Goal: Task Accomplishment & Management: Use online tool/utility

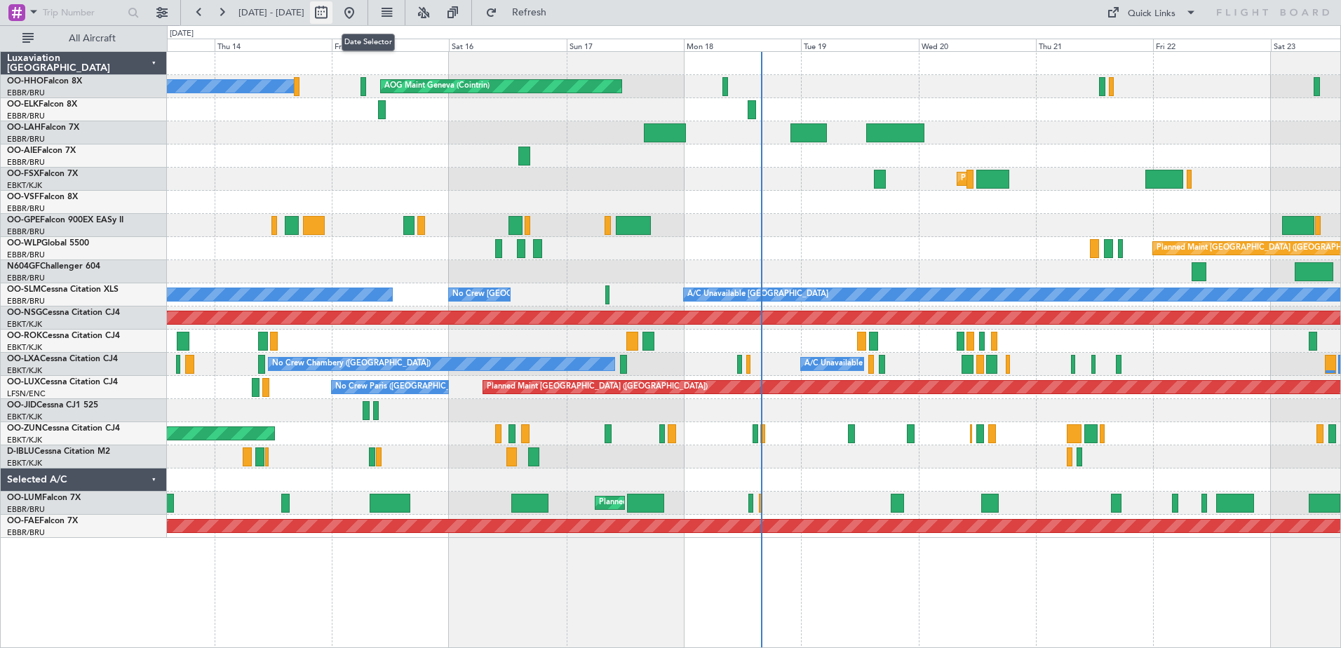
click at [332, 15] on button at bounding box center [321, 12] width 22 height 22
select select "8"
select select "2025"
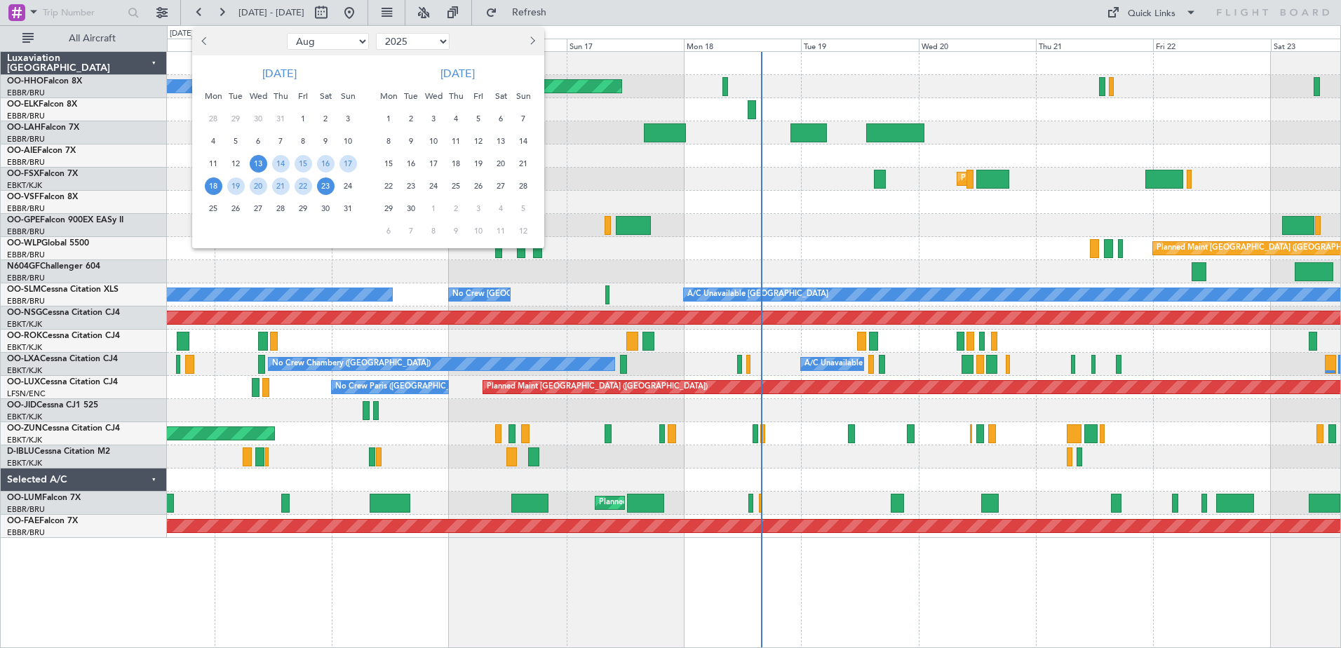
click at [212, 183] on span "18" at bounding box center [214, 186] width 18 height 18
click at [211, 182] on span "18" at bounding box center [214, 186] width 18 height 18
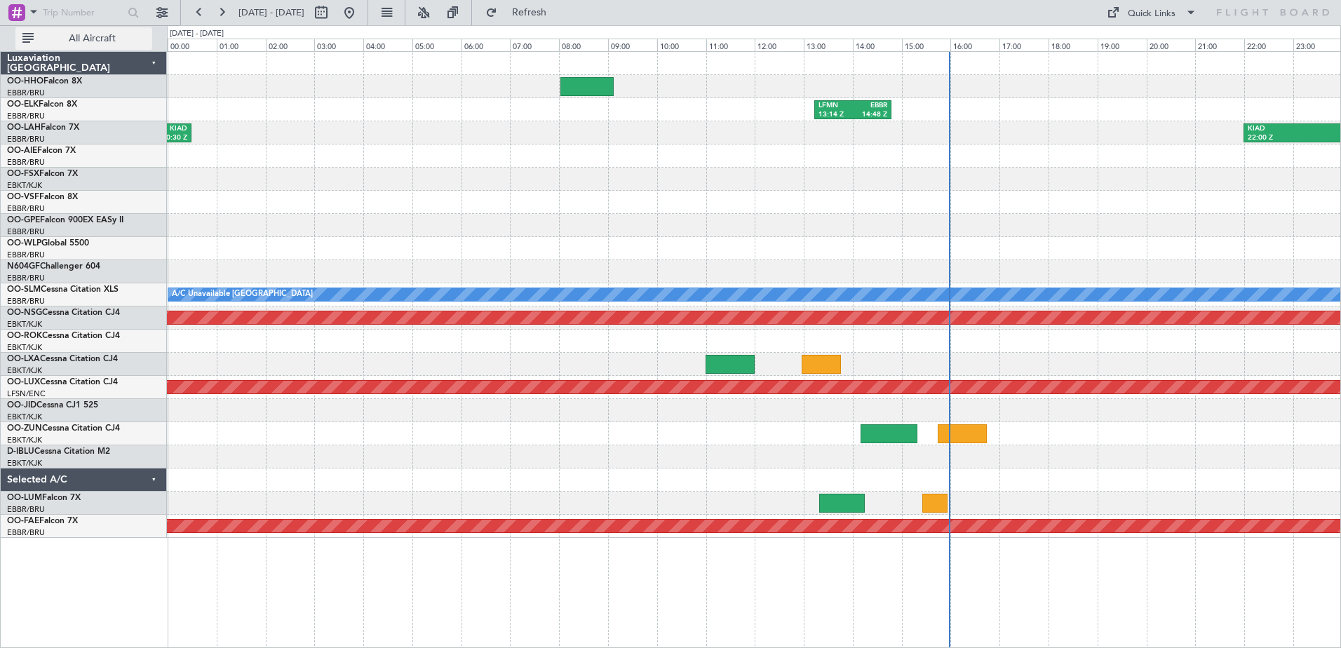
click at [95, 39] on span "All Aircraft" at bounding box center [91, 39] width 111 height 10
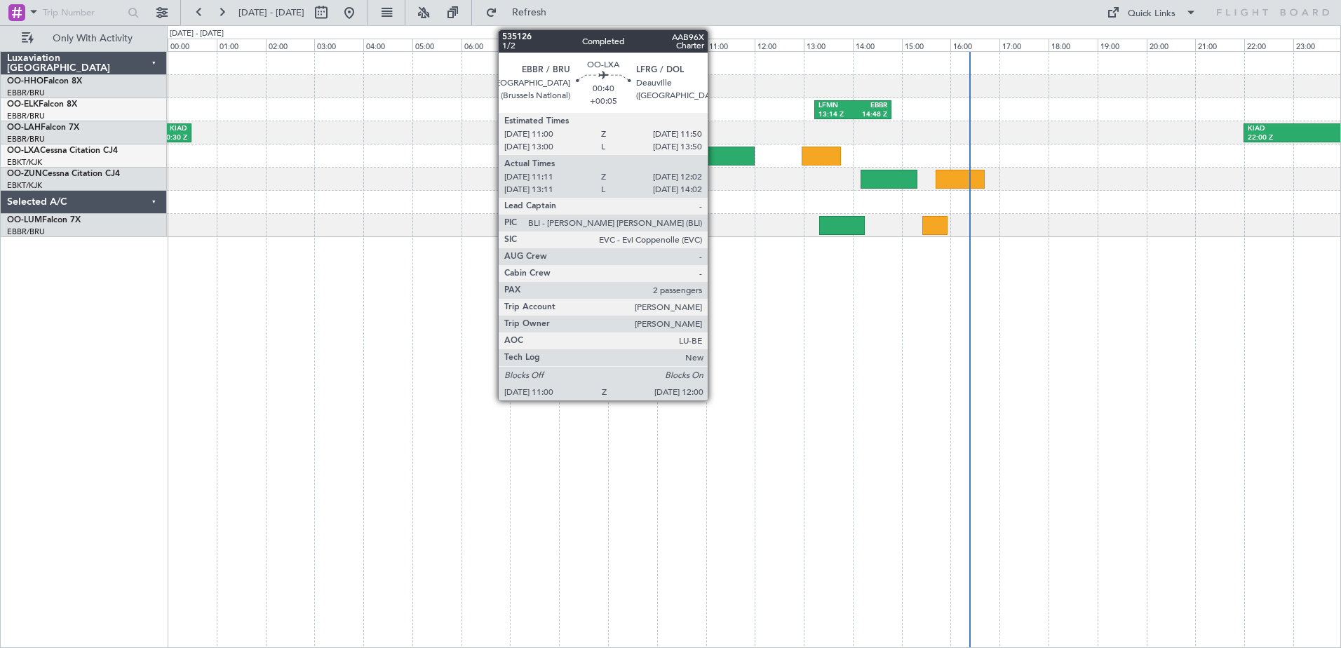
click at [714, 160] on div at bounding box center [729, 156] width 49 height 19
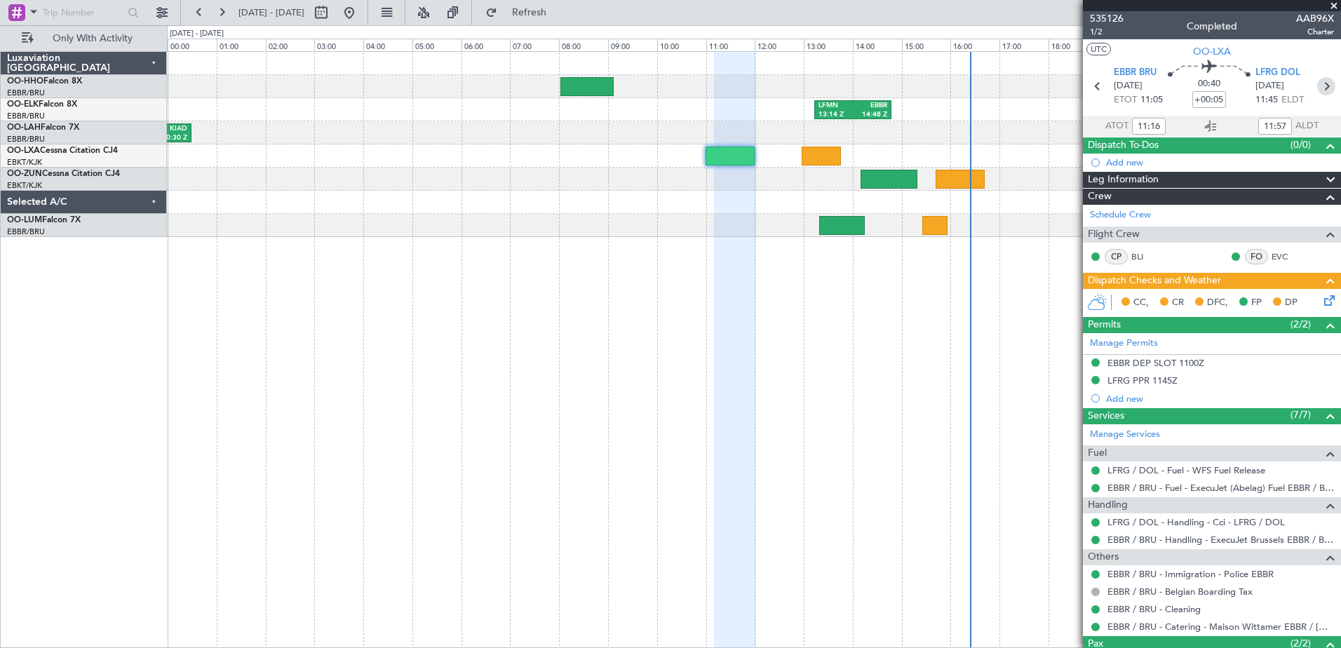
click at [1318, 86] on icon at bounding box center [1326, 86] width 18 height 18
type input "13:03"
type input "13:41"
type input "0"
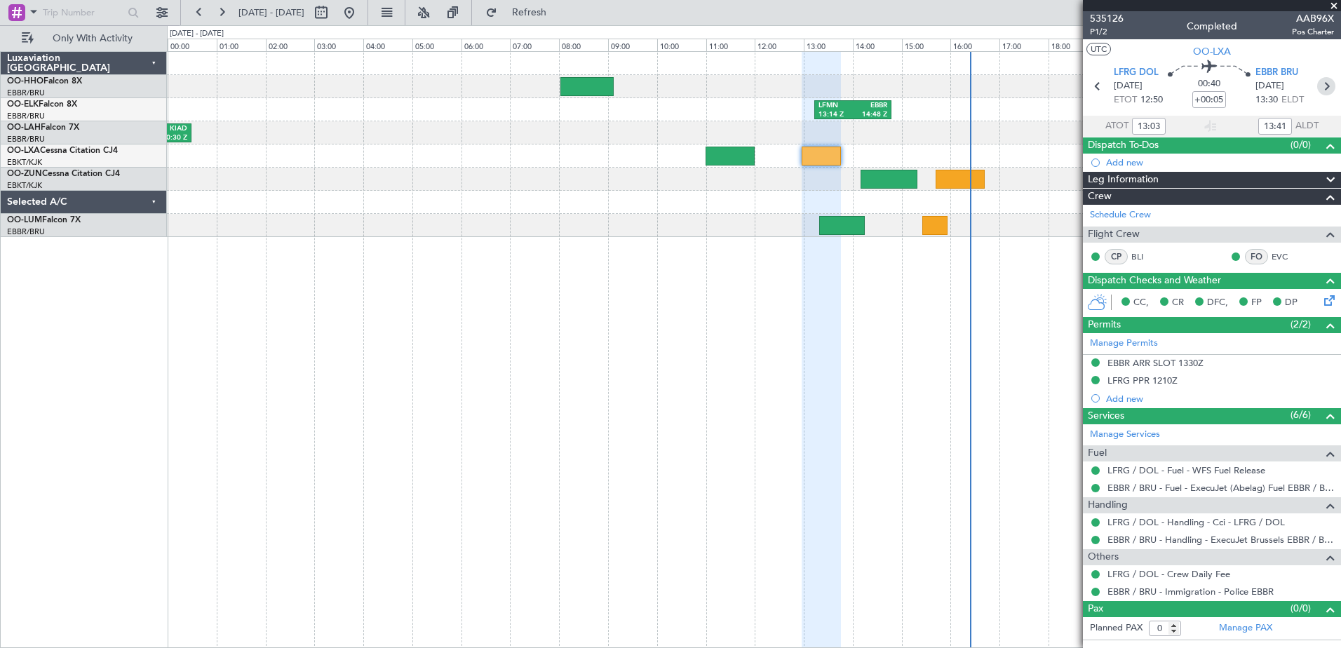
click at [1329, 86] on icon at bounding box center [1326, 86] width 18 height 18
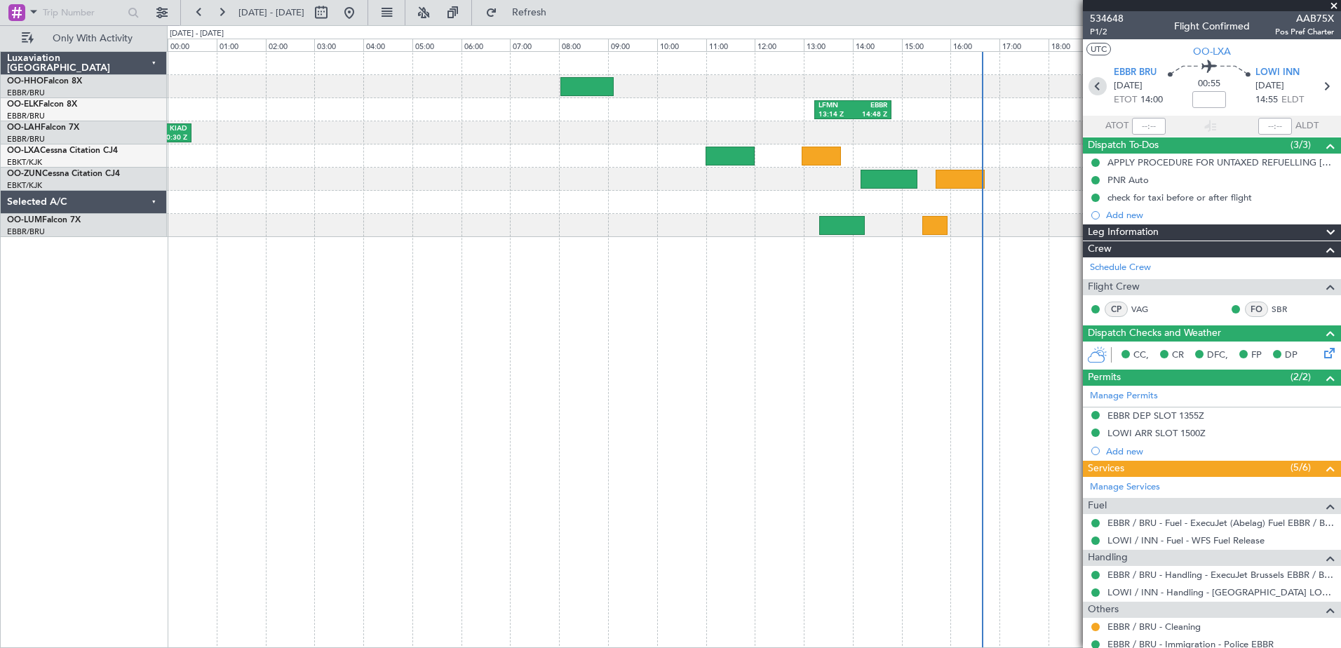
click at [1093, 85] on icon at bounding box center [1097, 86] width 18 height 18
type input "+00:05"
type input "13:03"
type input "13:41"
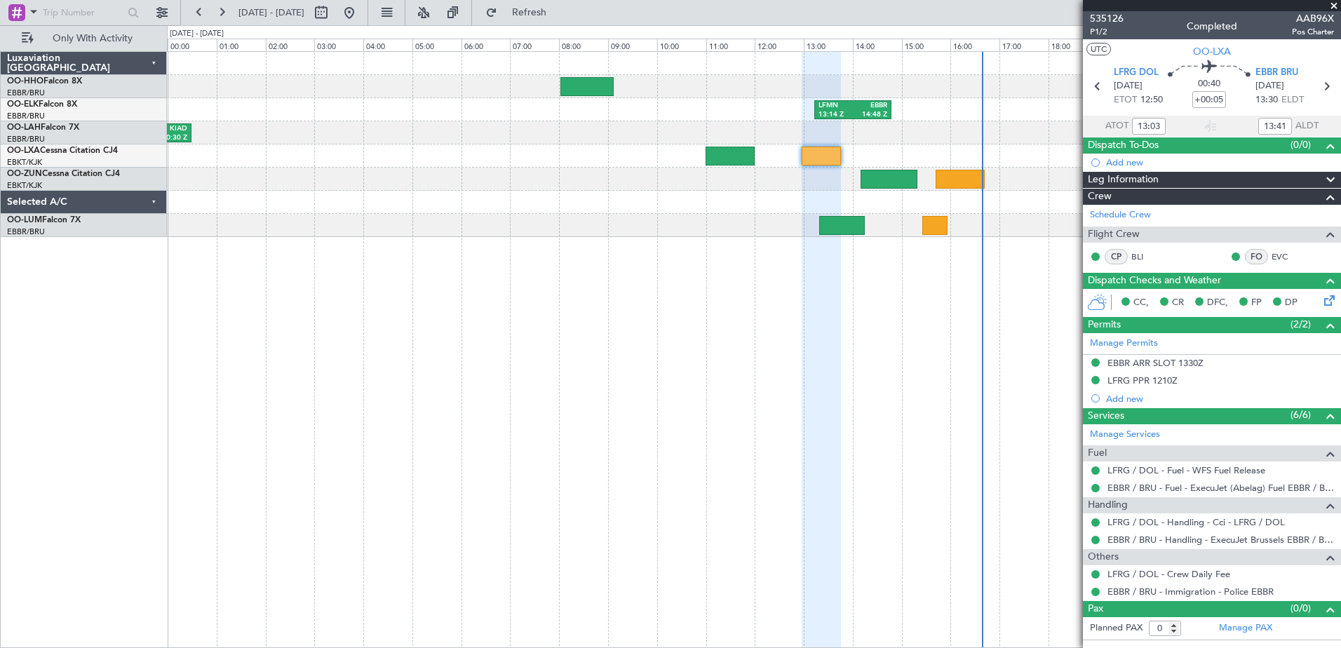
click at [1334, 1] on span at bounding box center [1334, 6] width 14 height 13
